Goal: Task Accomplishment & Management: Complete application form

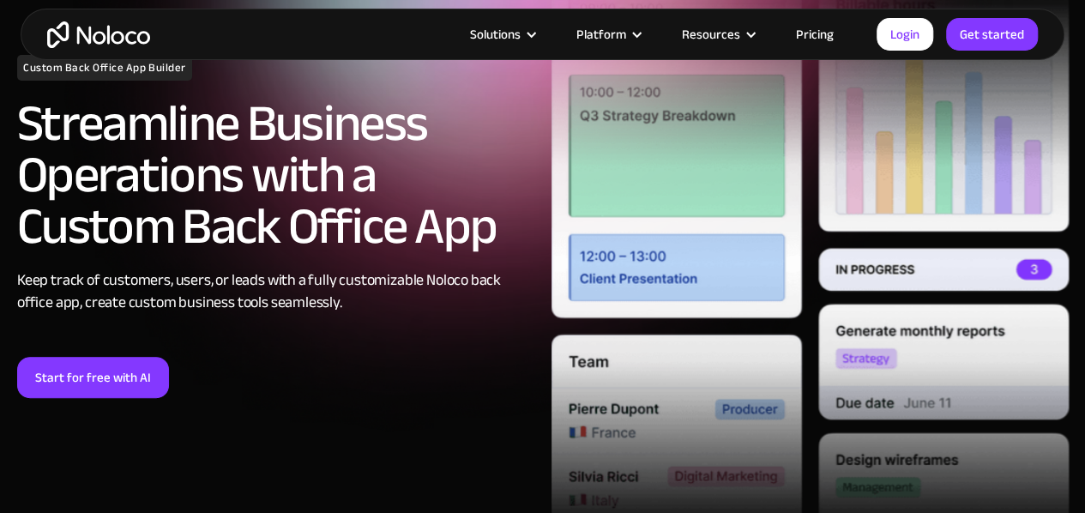
scroll to position [195, 0]
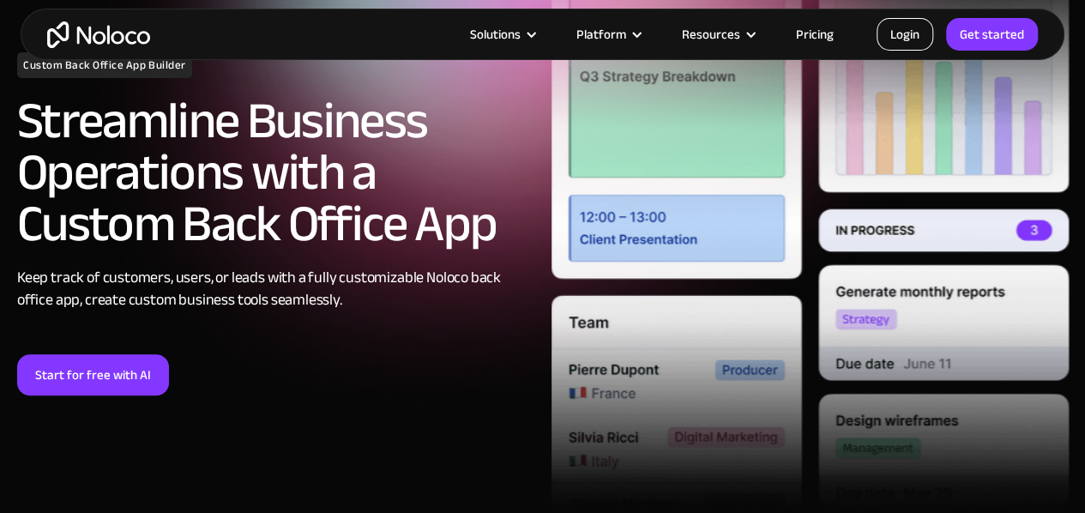
click at [925, 35] on link "Login" at bounding box center [904, 34] width 57 height 33
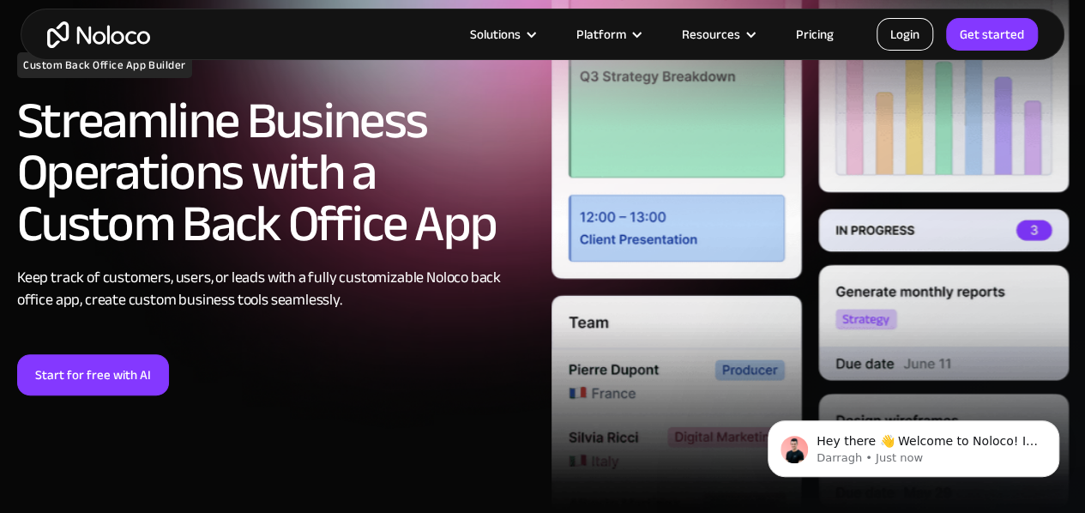
scroll to position [0, 0]
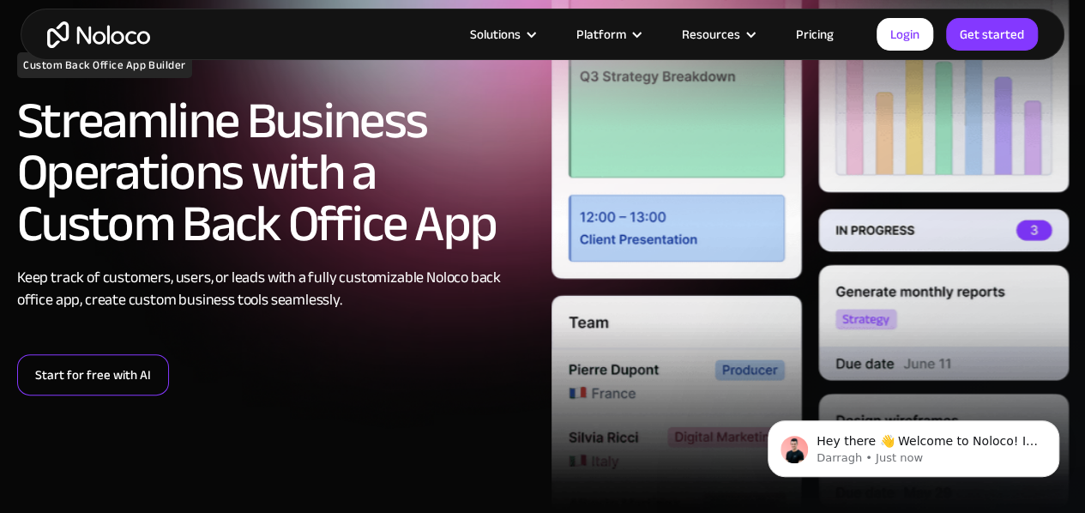
click at [112, 383] on link "Start for free with AI" at bounding box center [93, 374] width 152 height 41
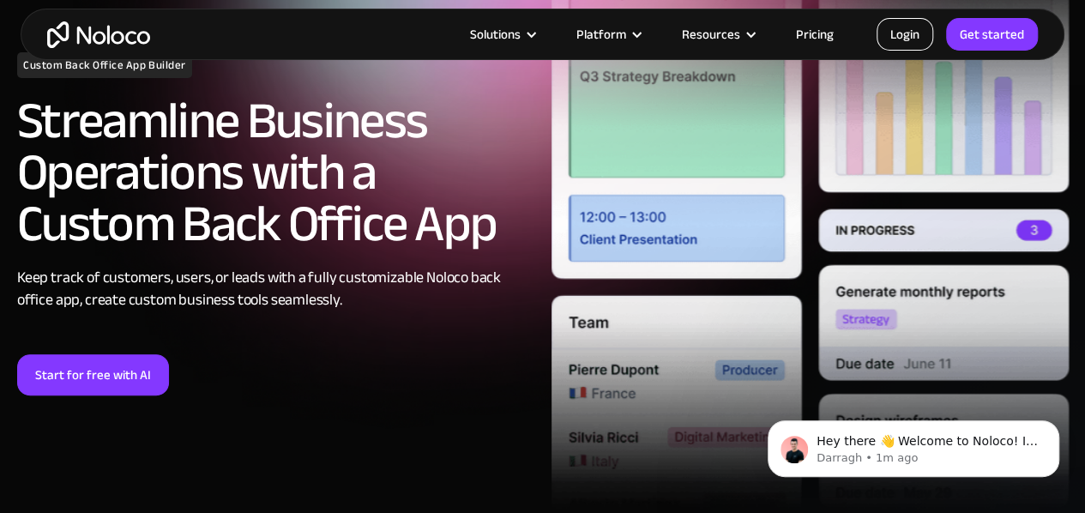
click at [896, 32] on link "Login" at bounding box center [904, 34] width 57 height 33
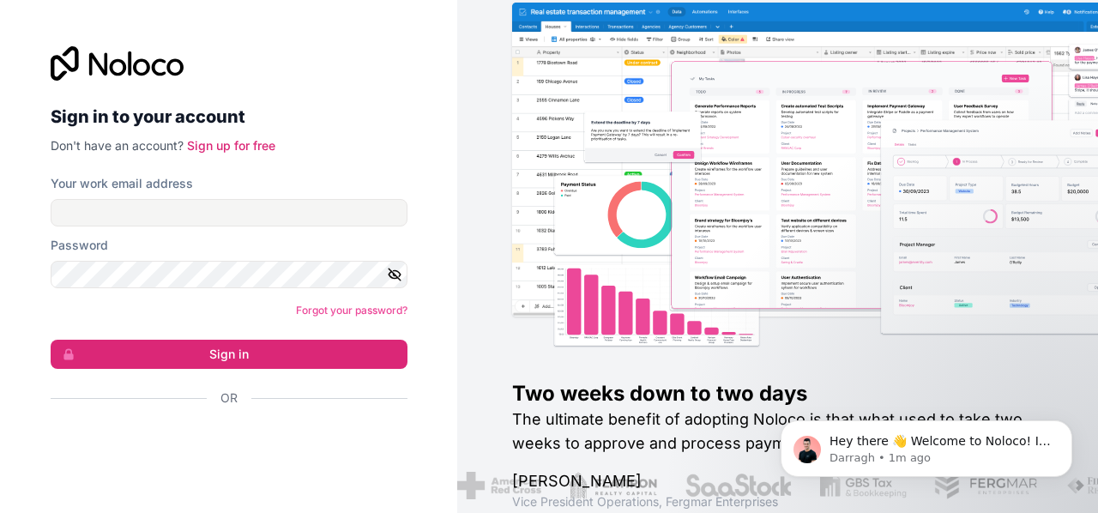
click at [15, 299] on div "Sign in to your account Don't have an account? Sign up for free Your work email…" at bounding box center [228, 256] width 457 height 513
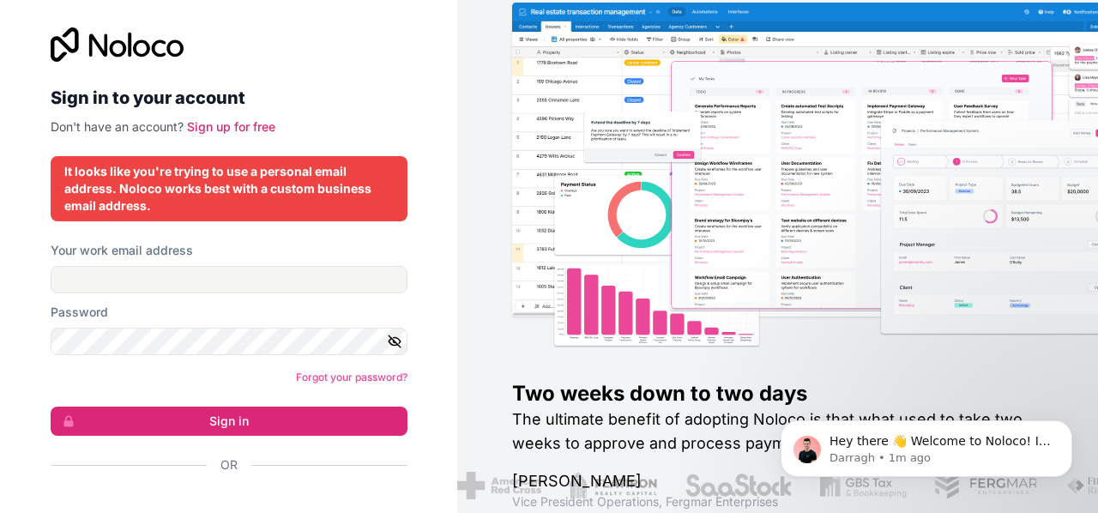
scroll to position [48, 0]
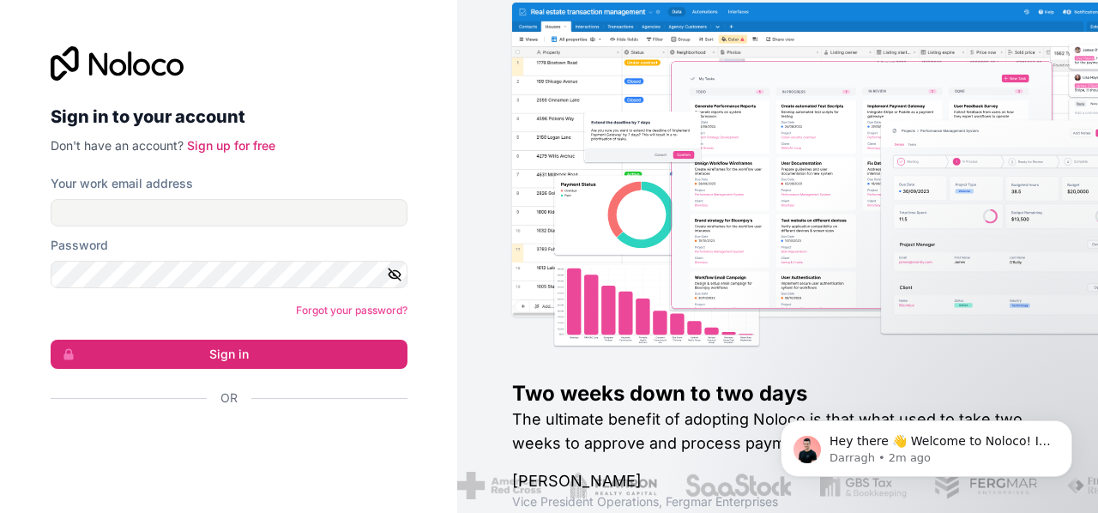
click at [364, 288] on form "Your work email address Password Forgot your password? Sign in Or" at bounding box center [229, 321] width 357 height 292
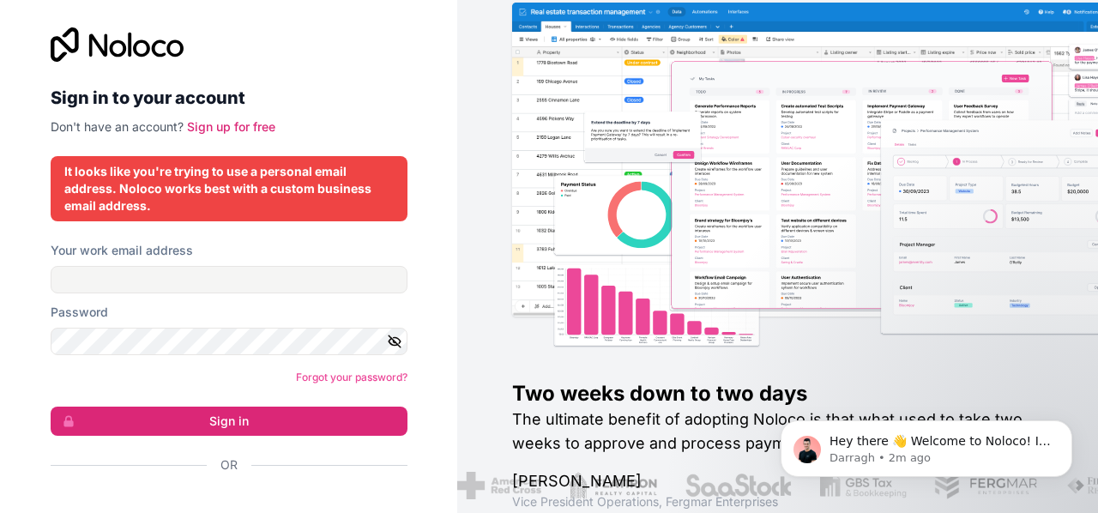
scroll to position [48, 0]
